Goal: Transaction & Acquisition: Purchase product/service

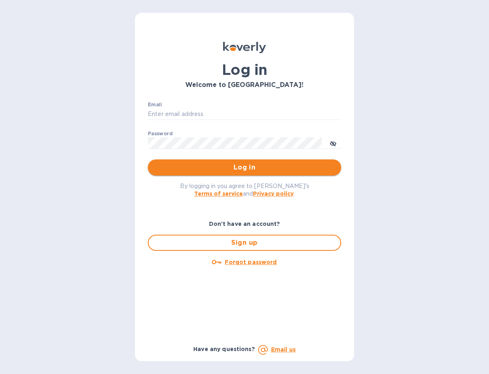
type input "[PERSON_NAME][EMAIL_ADDRESS][PERSON_NAME][DOMAIN_NAME]"
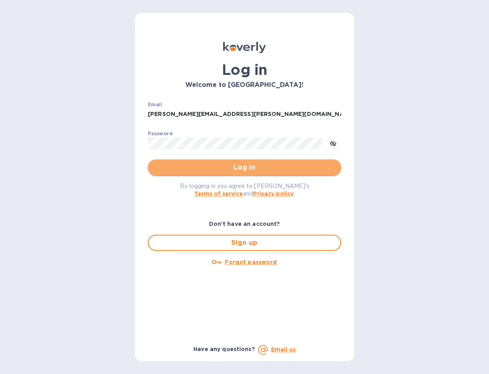
click at [285, 167] on span "Log in" at bounding box center [244, 168] width 180 height 10
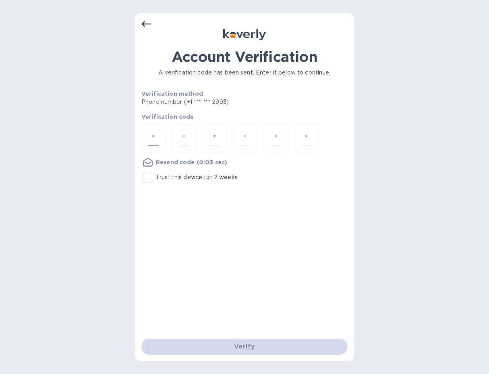
click at [157, 136] on input "number" at bounding box center [153, 138] width 10 height 15
type input "1"
type input "2"
type input "6"
type input "1"
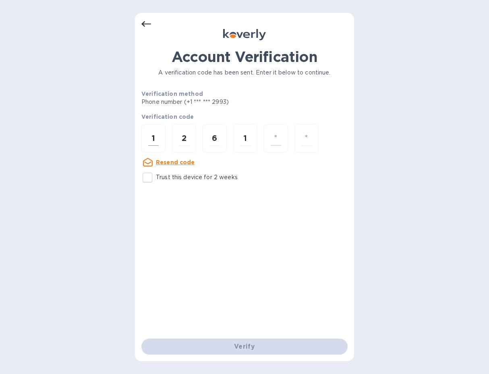
type input "3"
type input "0"
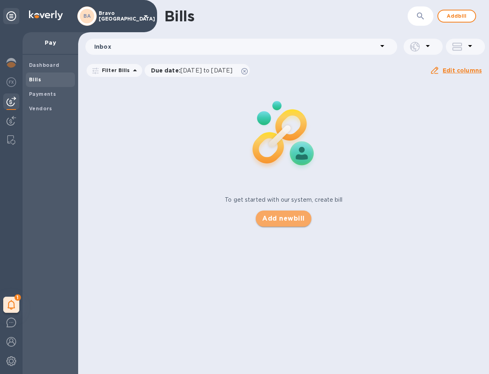
click at [287, 220] on span "Add new bill" at bounding box center [283, 219] width 42 height 10
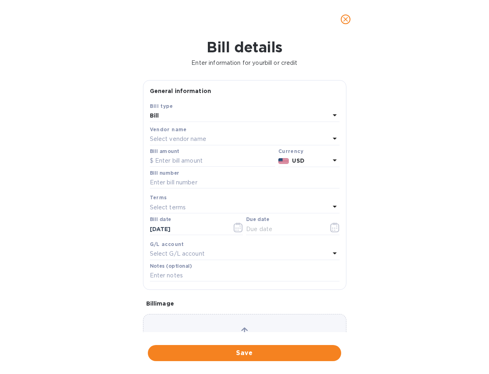
click at [248, 143] on div "Select vendor name" at bounding box center [240, 139] width 180 height 11
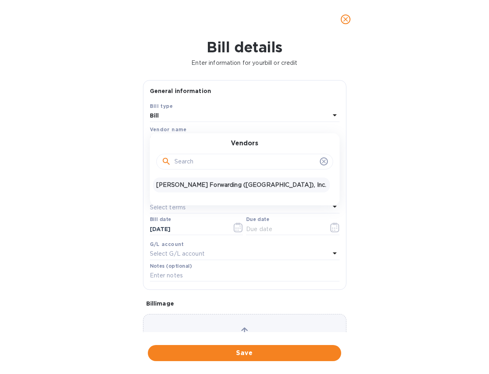
click at [217, 186] on p "[PERSON_NAME] Forwarding ([GEOGRAPHIC_DATA]), Inc." at bounding box center [241, 185] width 170 height 8
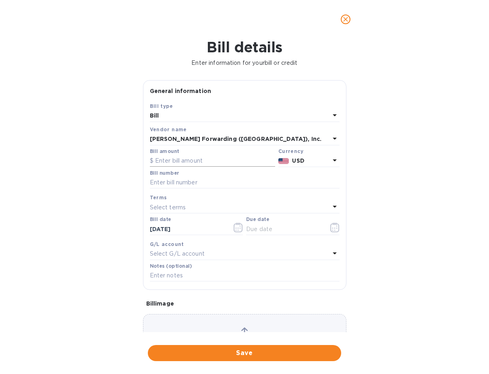
click at [220, 158] on input "text" at bounding box center [212, 161] width 125 height 12
type input "630.00"
click at [206, 180] on input "text" at bounding box center [245, 183] width 190 height 12
type input "CLT503364124"
click at [188, 209] on div "Select terms" at bounding box center [240, 207] width 180 height 11
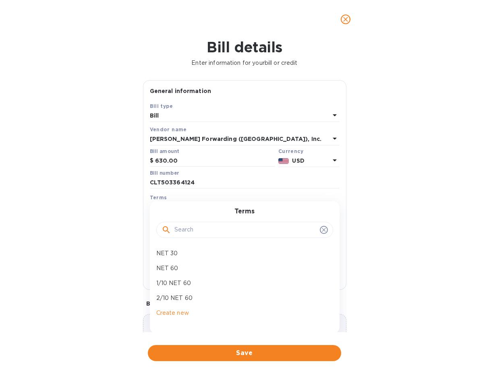
click at [134, 237] on div "Bill details Enter information for your bill or credit General information Save…" at bounding box center [244, 206] width 489 height 335
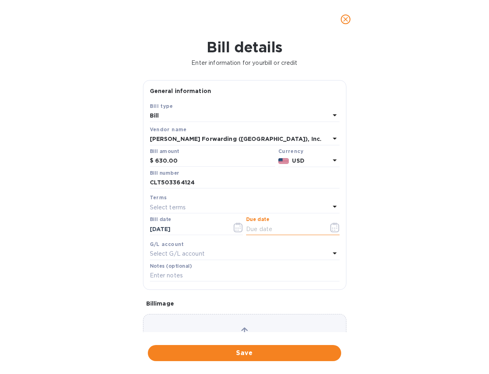
click at [265, 232] on input "text" at bounding box center [284, 229] width 76 height 12
click at [333, 228] on icon "button" at bounding box center [334, 228] width 9 height 10
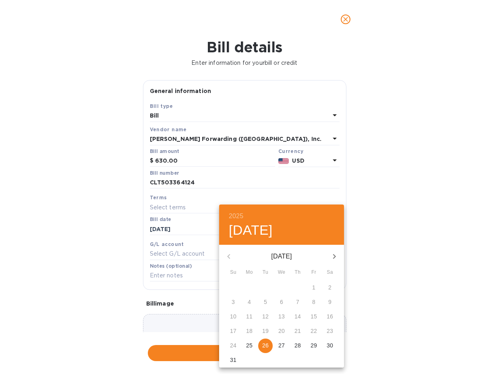
click at [267, 344] on p "26" at bounding box center [265, 345] width 6 height 8
type input "[DATE]"
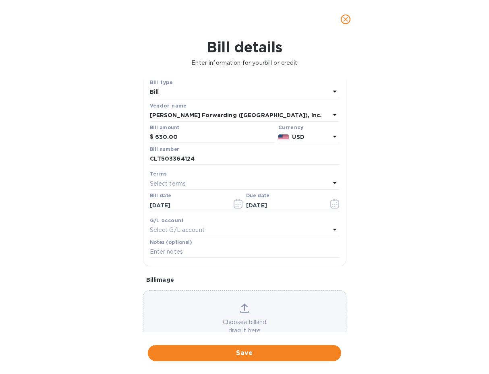
scroll to position [51, 0]
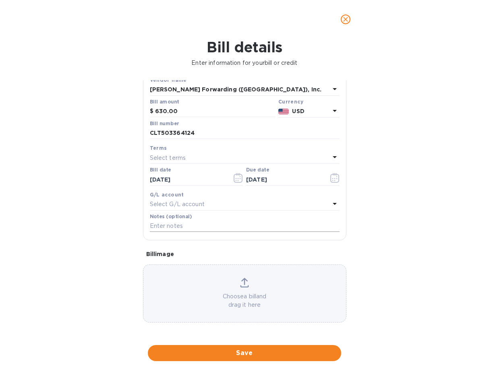
click at [227, 225] on input "text" at bounding box center [245, 226] width 190 height 12
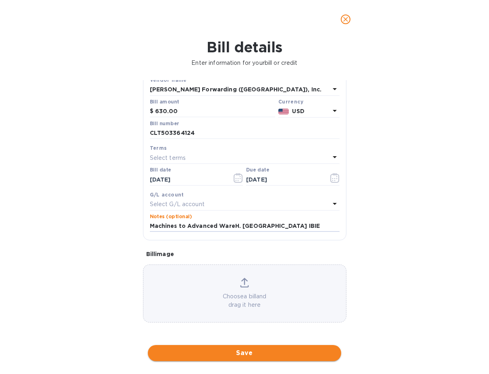
type input "Machines to Advanced WareH. [GEOGRAPHIC_DATA] IBIE"
click at [245, 352] on span "Save" at bounding box center [244, 353] width 180 height 10
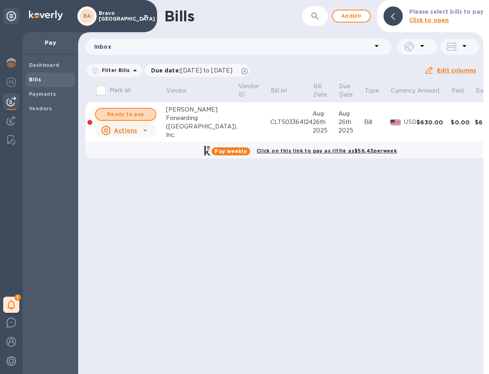
click at [134, 115] on span "Ready to pay" at bounding box center [125, 115] width 47 height 10
checkbox input "true"
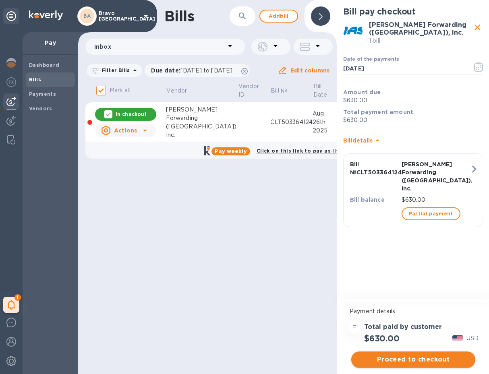
click at [411, 361] on span "Proceed to checkout" at bounding box center [412, 360] width 111 height 10
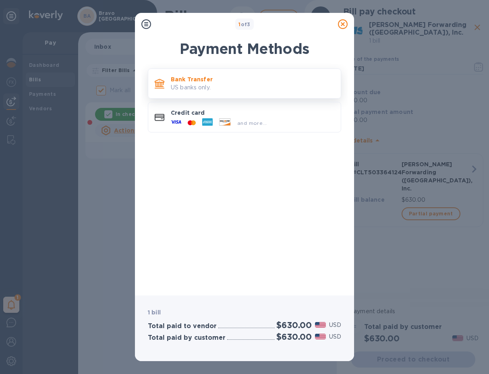
click at [209, 91] on p "US banks only." at bounding box center [252, 87] width 163 height 8
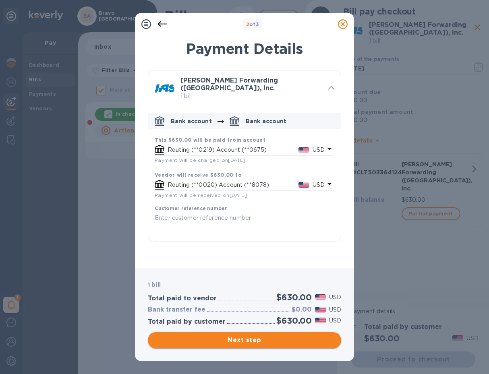
click at [264, 337] on span "Next step" at bounding box center [244, 340] width 180 height 10
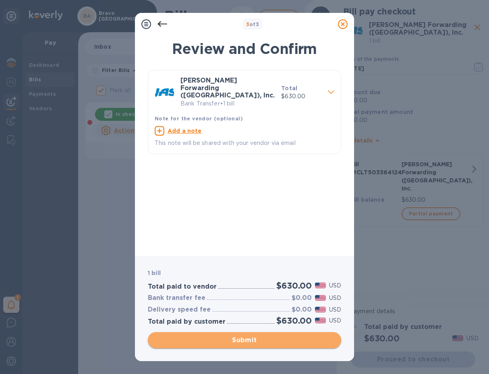
click at [264, 337] on span "Submit" at bounding box center [244, 340] width 180 height 10
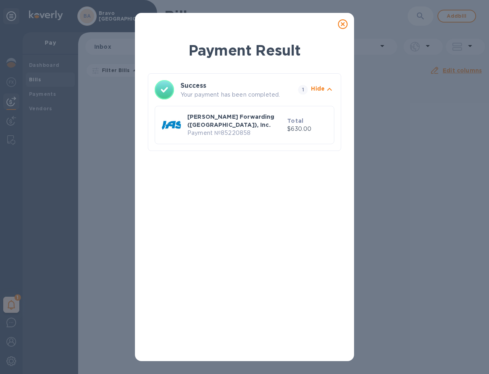
click at [342, 21] on icon at bounding box center [343, 24] width 10 height 10
